Goal: Task Accomplishment & Management: Complete application form

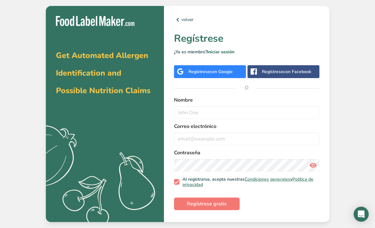
click at [233, 69] on span "con Google" at bounding box center [221, 72] width 23 height 6
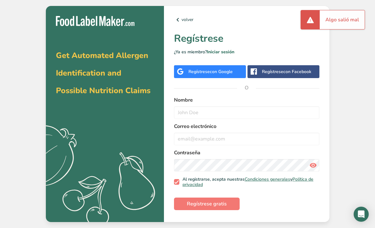
click at [221, 75] on span "con Google" at bounding box center [221, 72] width 23 height 6
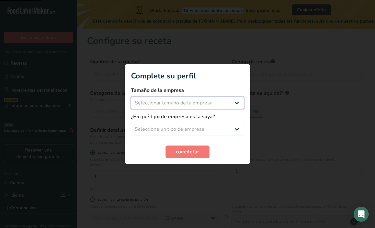
click at [221, 104] on select "Seleccionar tamaño de la empresa Menos de 10 empleados De 10 a 50 empleados De …" at bounding box center [187, 103] width 113 height 13
select select "1"
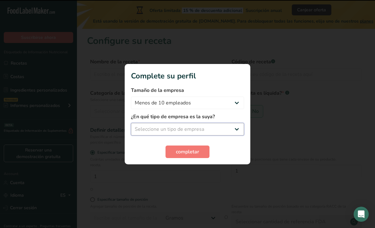
click at [205, 126] on select "Seleccione un tipo de empresa Fabricante de alimentos envasados Restaurante y c…" at bounding box center [187, 129] width 113 height 13
click at [206, 131] on select "Fabricante de alimentos envasados Restaurante y cafetería [GEOGRAPHIC_DATA] Emp…" at bounding box center [187, 129] width 113 height 13
select select "5"
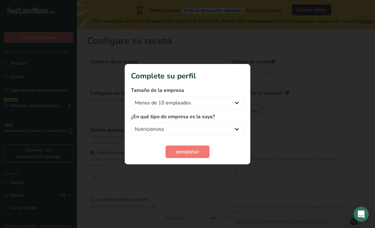
click at [188, 152] on span "completar" at bounding box center [187, 152] width 23 height 8
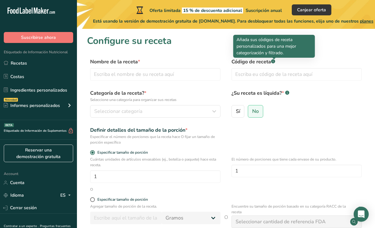
click at [275, 61] on rect at bounding box center [273, 61] width 4 height 4
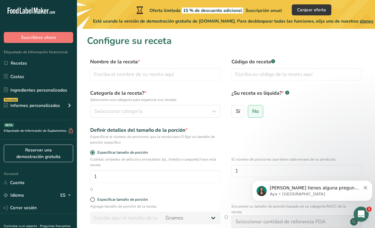
click at [275, 64] on div ".a-a{fill:#347362;}.b-a{fill:#fff;}" at bounding box center [273, 61] width 4 height 5
click at [322, 116] on div "Sí No" at bounding box center [296, 113] width 130 height 16
click at [214, 111] on icon "button" at bounding box center [214, 111] width 8 height 11
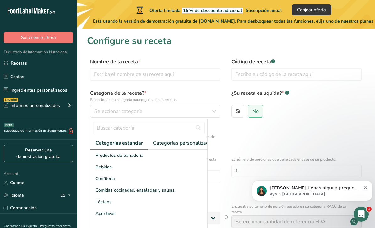
click at [176, 167] on div "Bebidas" at bounding box center [148, 167] width 117 height 12
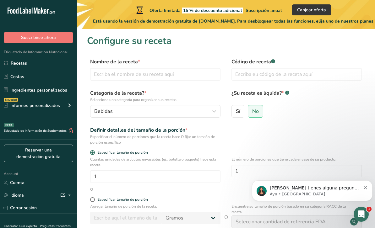
click at [201, 116] on button "Bebidas" at bounding box center [155, 111] width 130 height 13
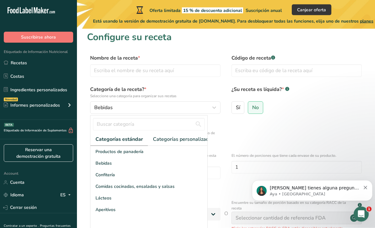
scroll to position [4, 0]
click at [177, 199] on div "Lácteos" at bounding box center [148, 199] width 117 height 12
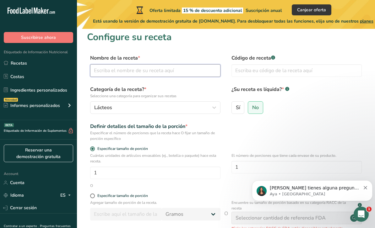
click at [205, 66] on input "text" at bounding box center [155, 70] width 130 height 13
type input "Yogurt natural"
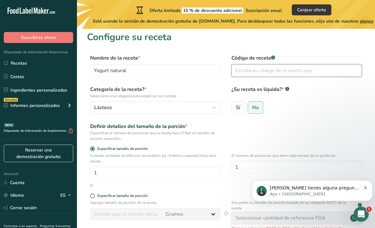
click at [299, 67] on input "text" at bounding box center [296, 70] width 130 height 13
type input "0314"
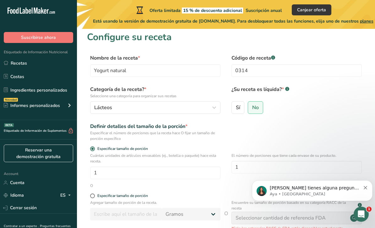
click at [318, 98] on label "¿Su receta es líquida? * .a-a{fill:#347362;}.b-a{fill:#fff;}" at bounding box center [296, 92] width 130 height 13
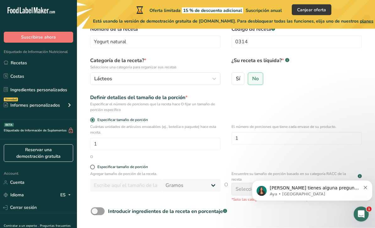
scroll to position [33, 0]
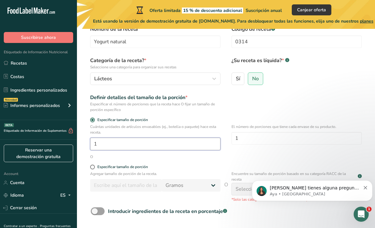
click at [208, 145] on input "1" at bounding box center [155, 144] width 130 height 13
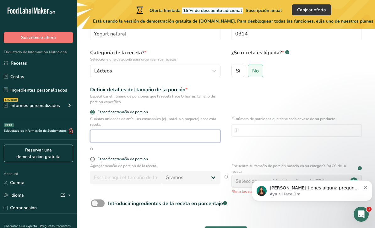
scroll to position [0, 0]
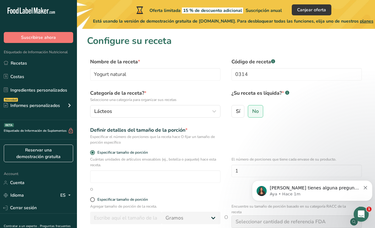
click at [57, 92] on link "Ingredientes personalizados" at bounding box center [38, 90] width 77 height 12
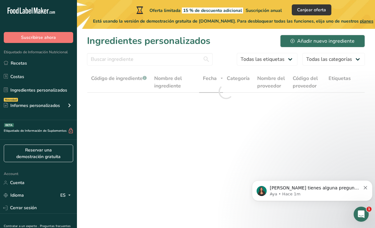
click at [60, 107] on div "Novedad Informes personalizados" at bounding box center [38, 106] width 77 height 16
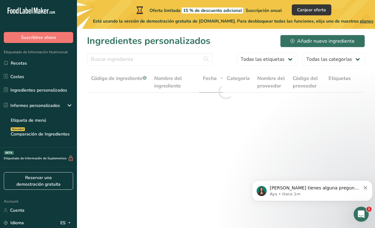
click at [52, 118] on link "Etiqueta de menú" at bounding box center [38, 120] width 77 height 14
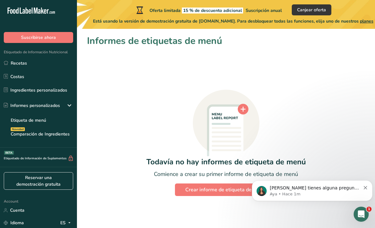
scroll to position [20, 0]
click at [19, 77] on link "Costas" at bounding box center [38, 77] width 77 height 12
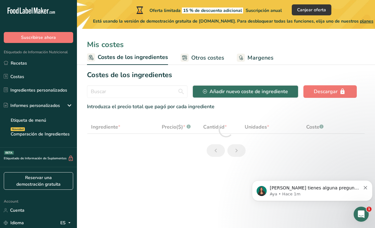
click at [16, 74] on link "Costas" at bounding box center [38, 77] width 77 height 12
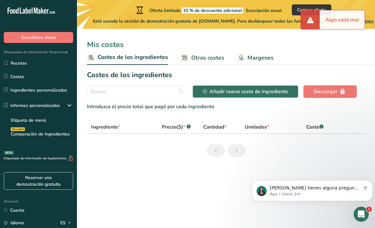
click at [14, 58] on link "Recetas" at bounding box center [38, 63] width 77 height 12
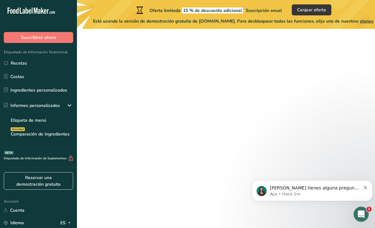
scroll to position [20, 0]
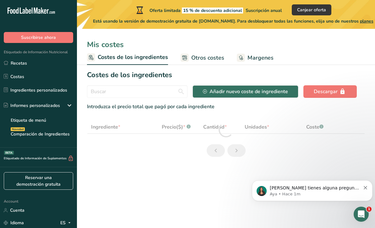
select select "1"
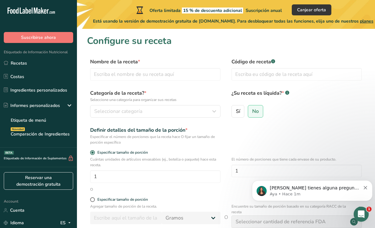
scroll to position [65, 0]
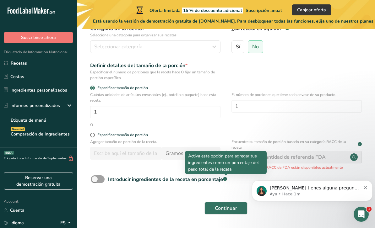
click at [227, 178] on rect at bounding box center [225, 179] width 4 height 4
click at [95, 178] on input "Introducir ingredientes de la receta en porcentaje .a-a{fill:#347362;}.b-a{fill…" at bounding box center [93, 179] width 4 height 4
checkbox input "true"
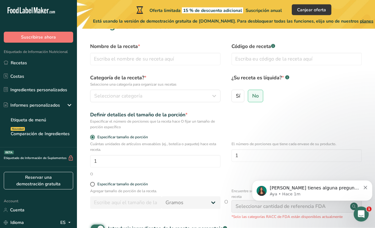
scroll to position [0, 0]
